Goal: Check status: Check status

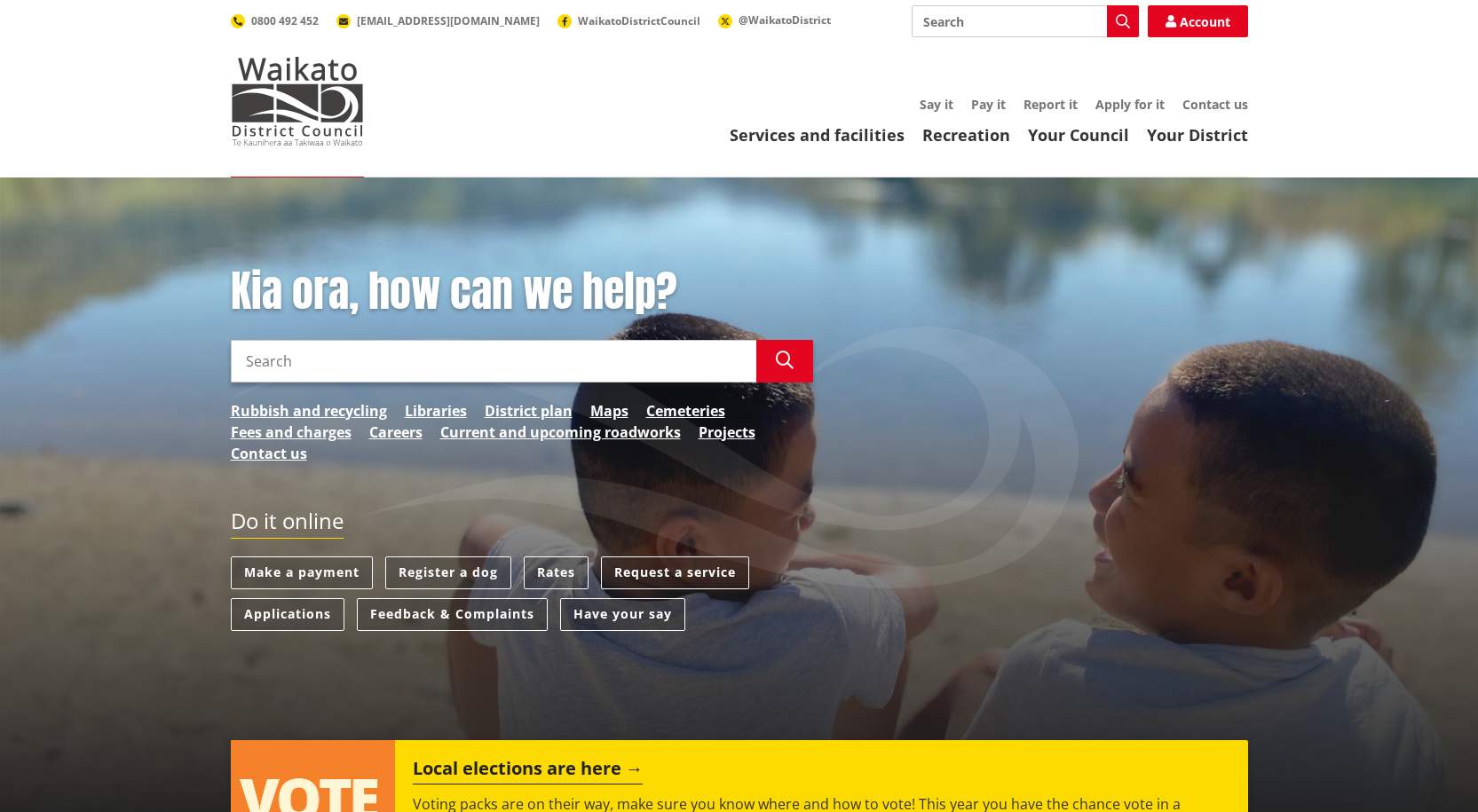
click at [509, 371] on input "Search" at bounding box center [493, 361] width 525 height 42
type input "building consent"
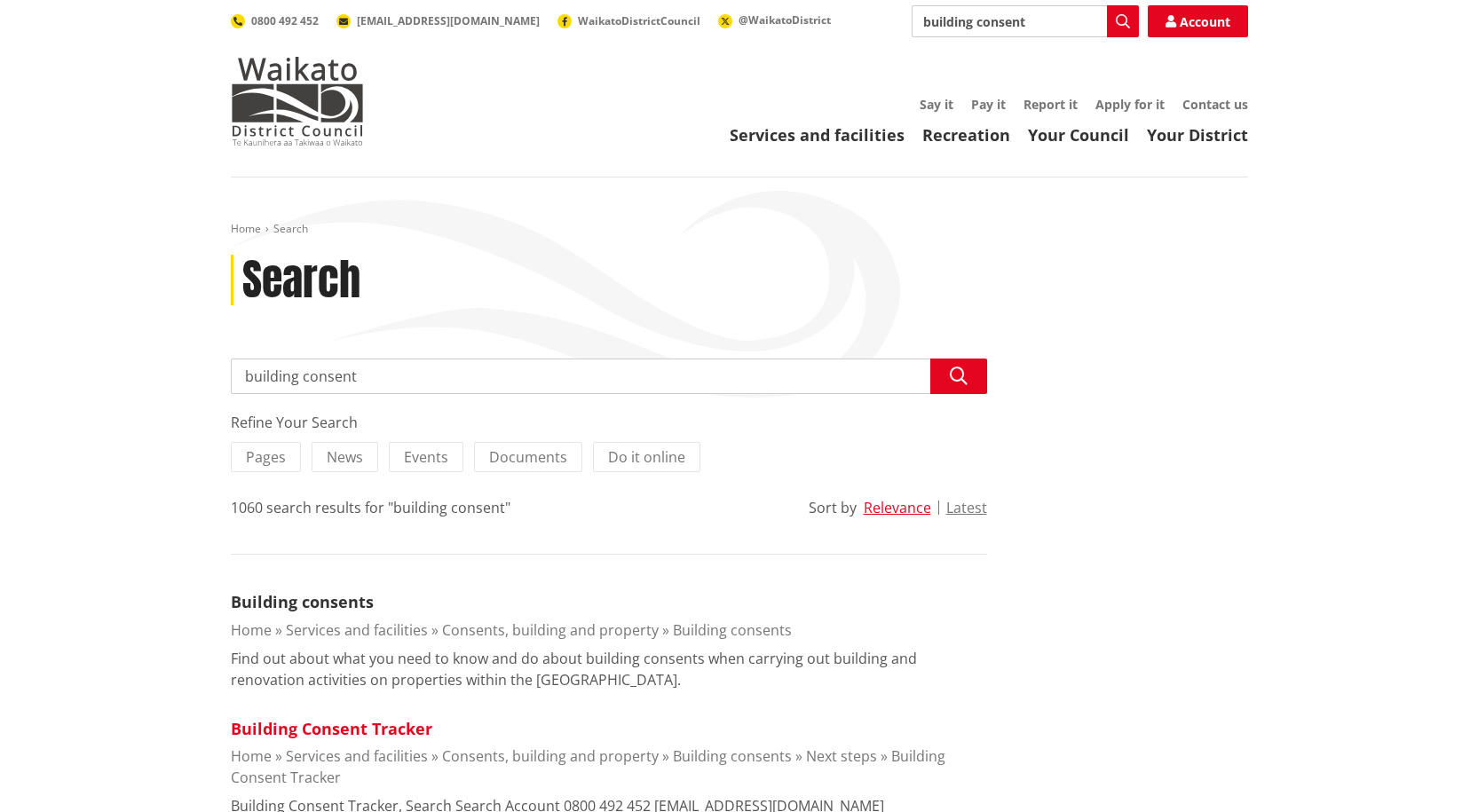
click at [357, 723] on link "Building Consent Tracker" at bounding box center [331, 728] width 202 height 21
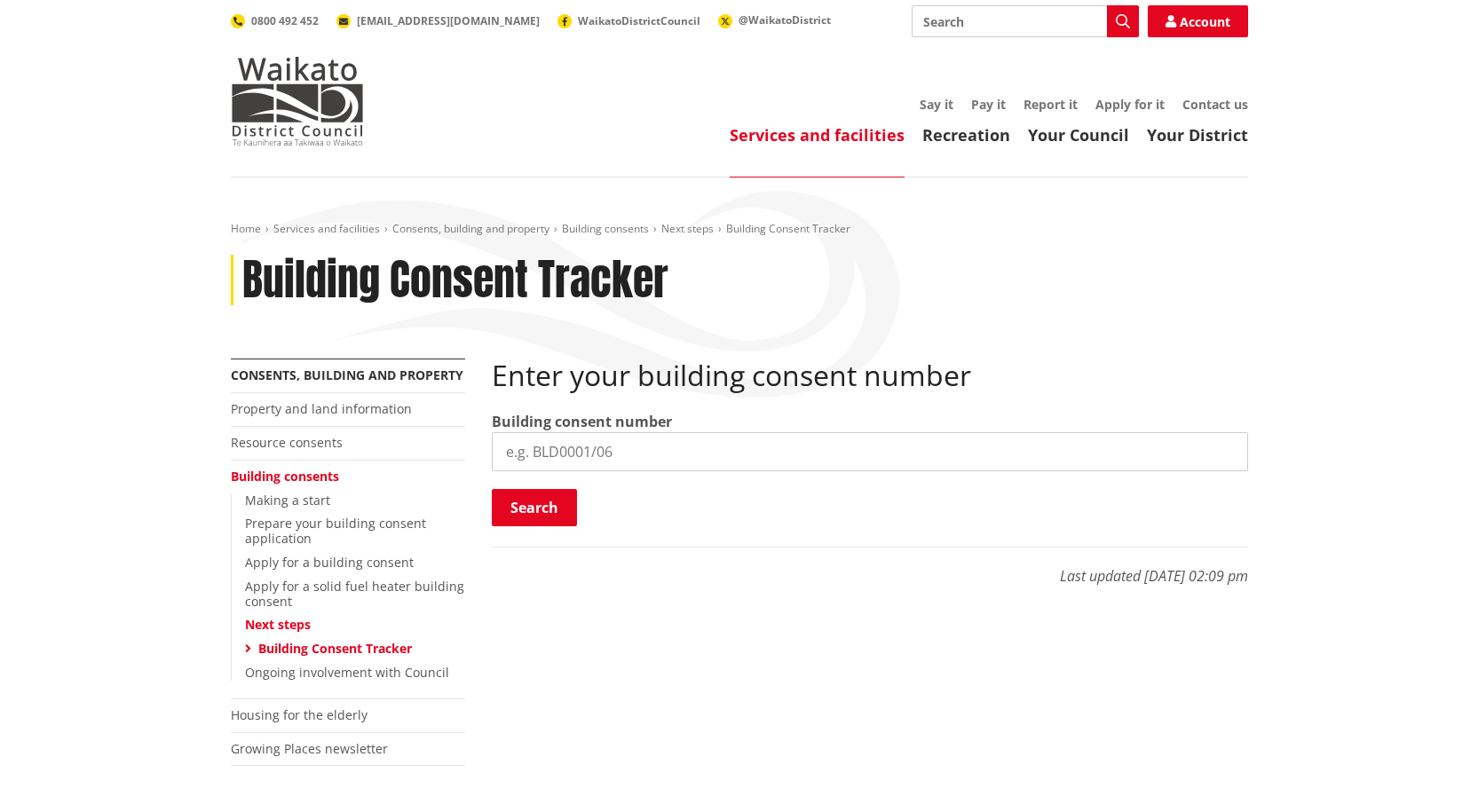
click at [628, 458] on input "search" at bounding box center [870, 451] width 757 height 39
type input "bld0356/26"
